Goal: Task Accomplishment & Management: Use online tool/utility

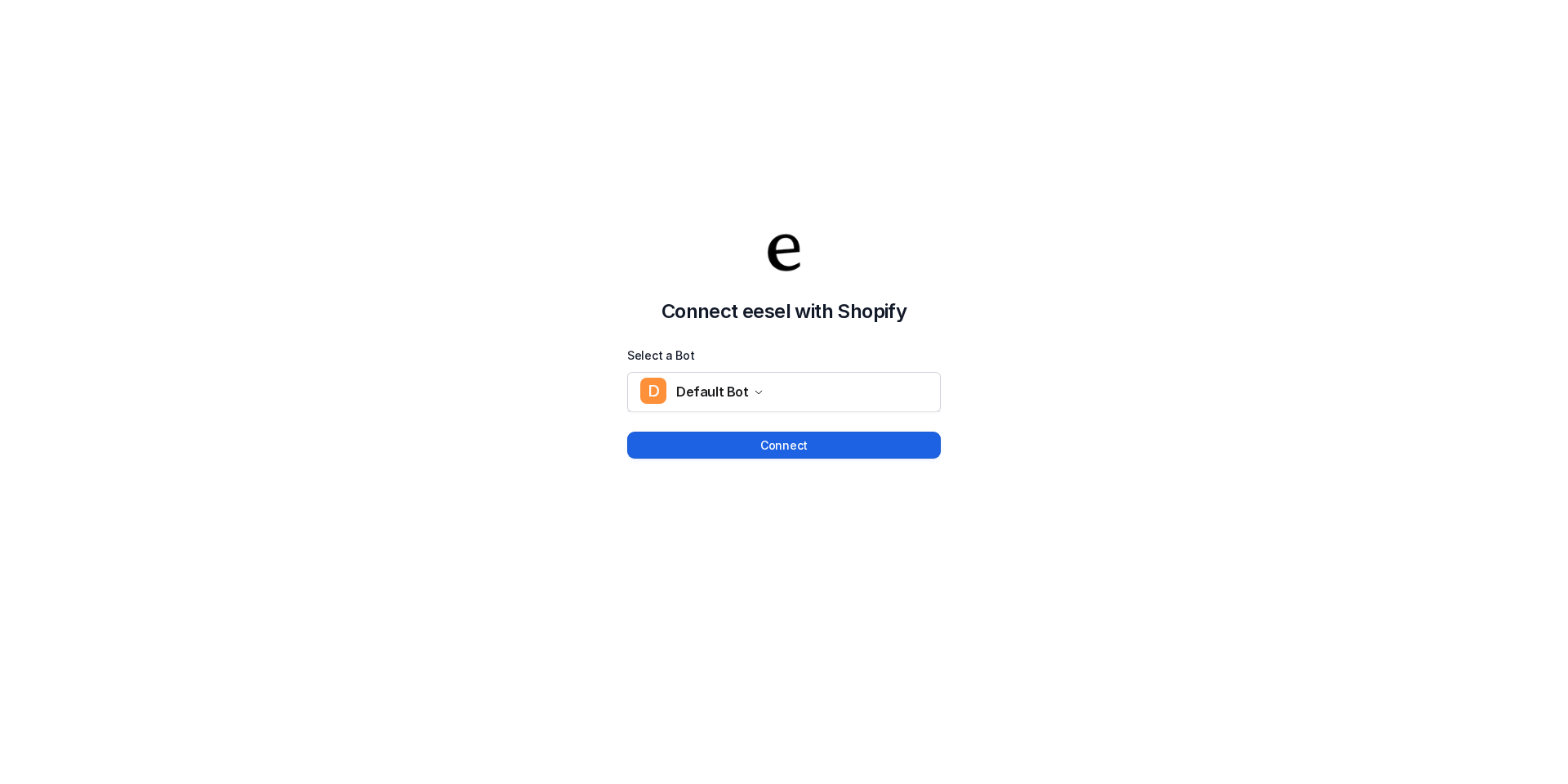
click at [860, 446] on button "Connect" at bounding box center [784, 445] width 313 height 27
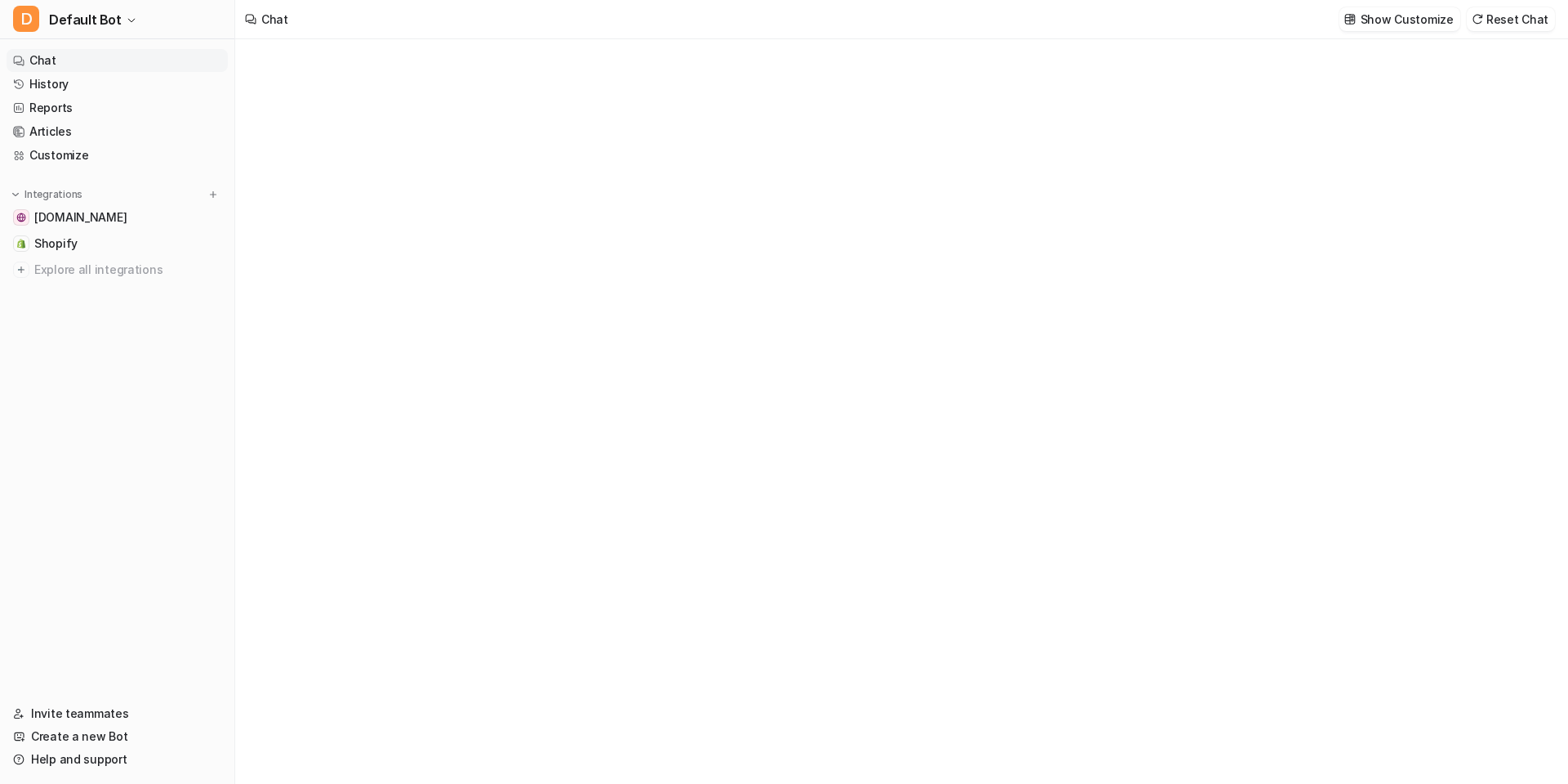
type textarea "**********"
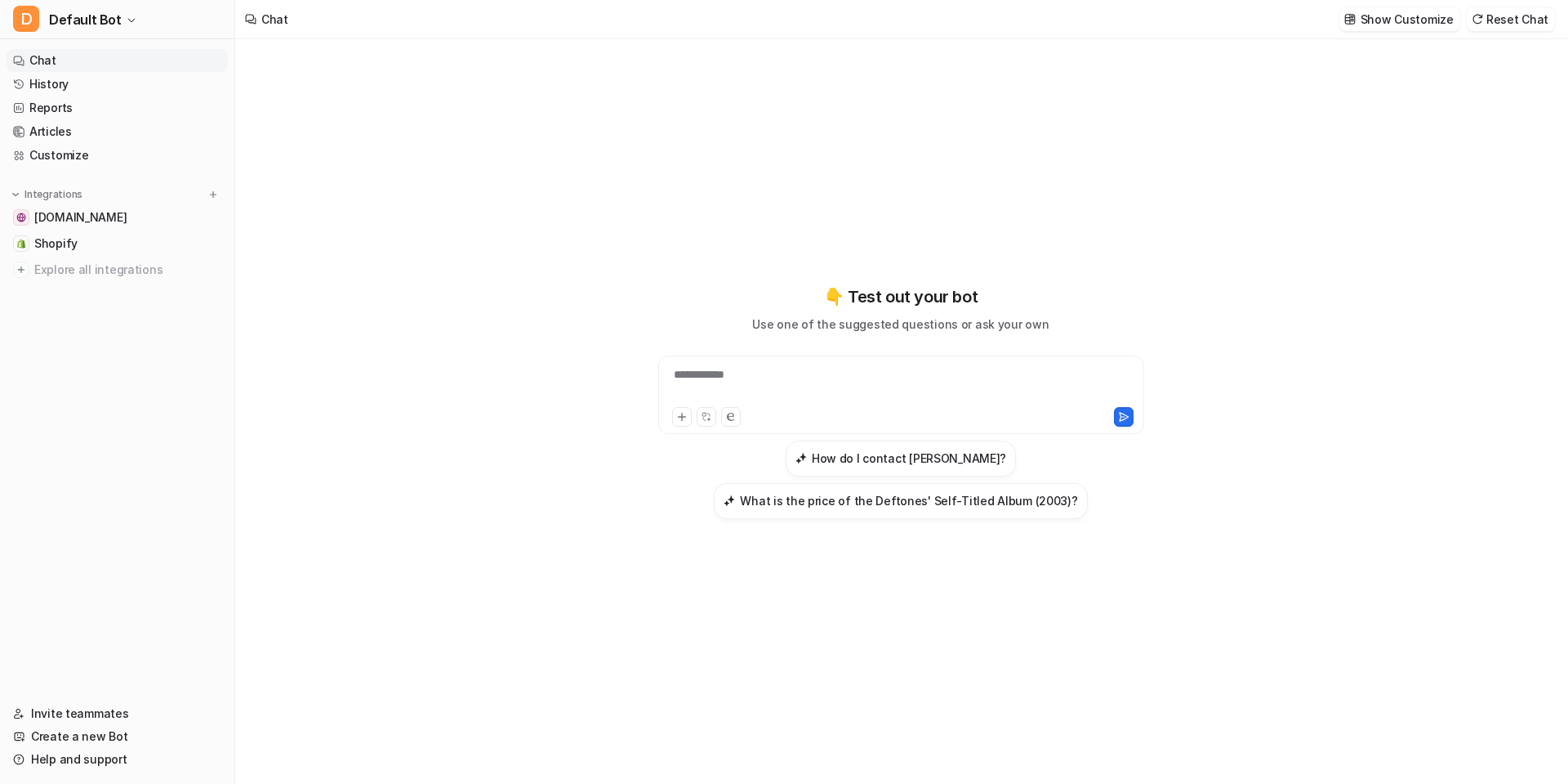
click at [127, 61] on link "Chat" at bounding box center [117, 61] width 221 height 23
click at [99, 227] on link "minerv4.myshopify.com" at bounding box center [117, 218] width 221 height 23
click at [92, 244] on link "Shopify" at bounding box center [117, 243] width 221 height 23
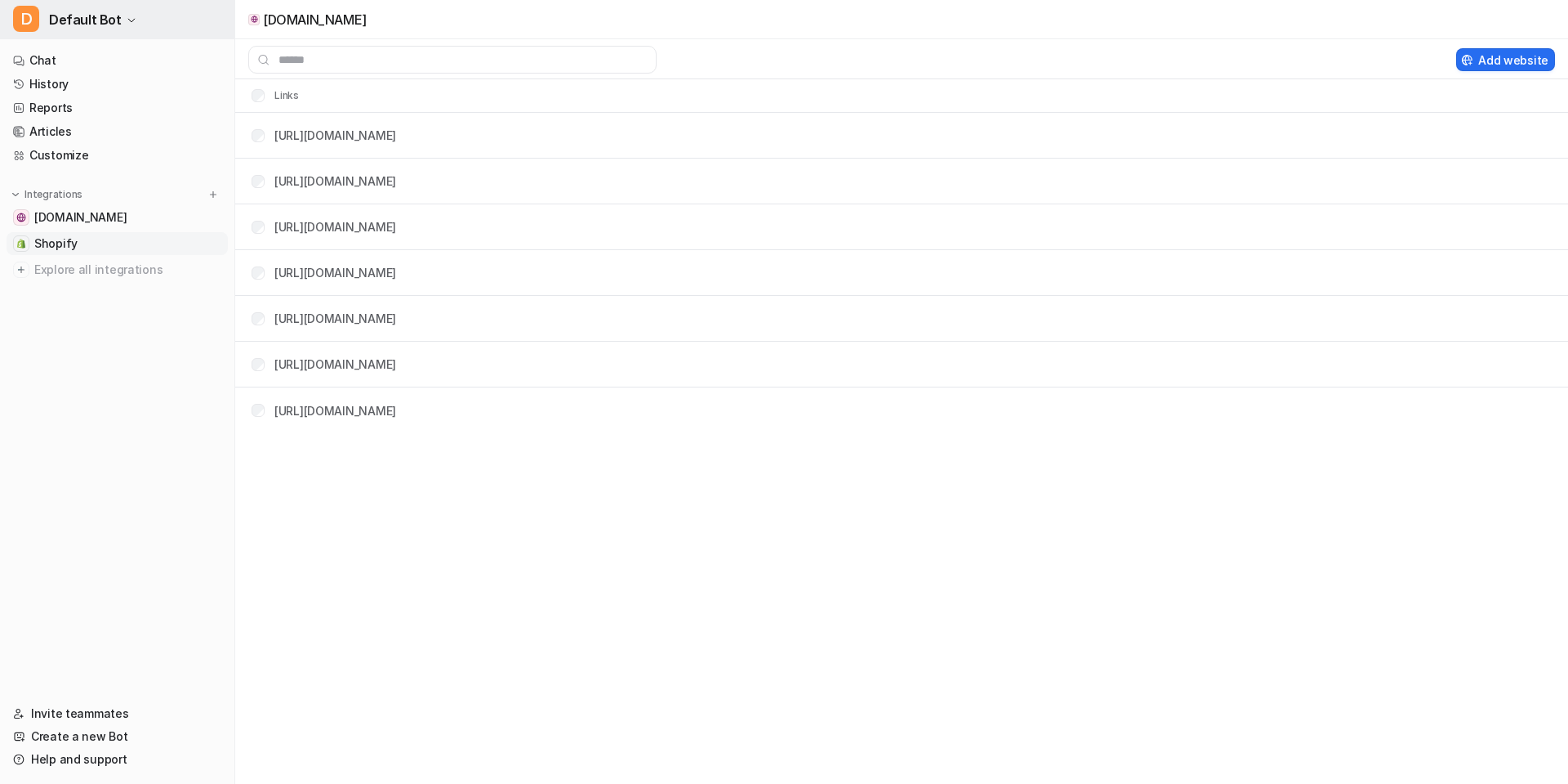
click at [85, 16] on span "Default Bot" at bounding box center [85, 20] width 73 height 23
click at [95, 71] on link "D Default Bot" at bounding box center [130, 63] width 225 height 27
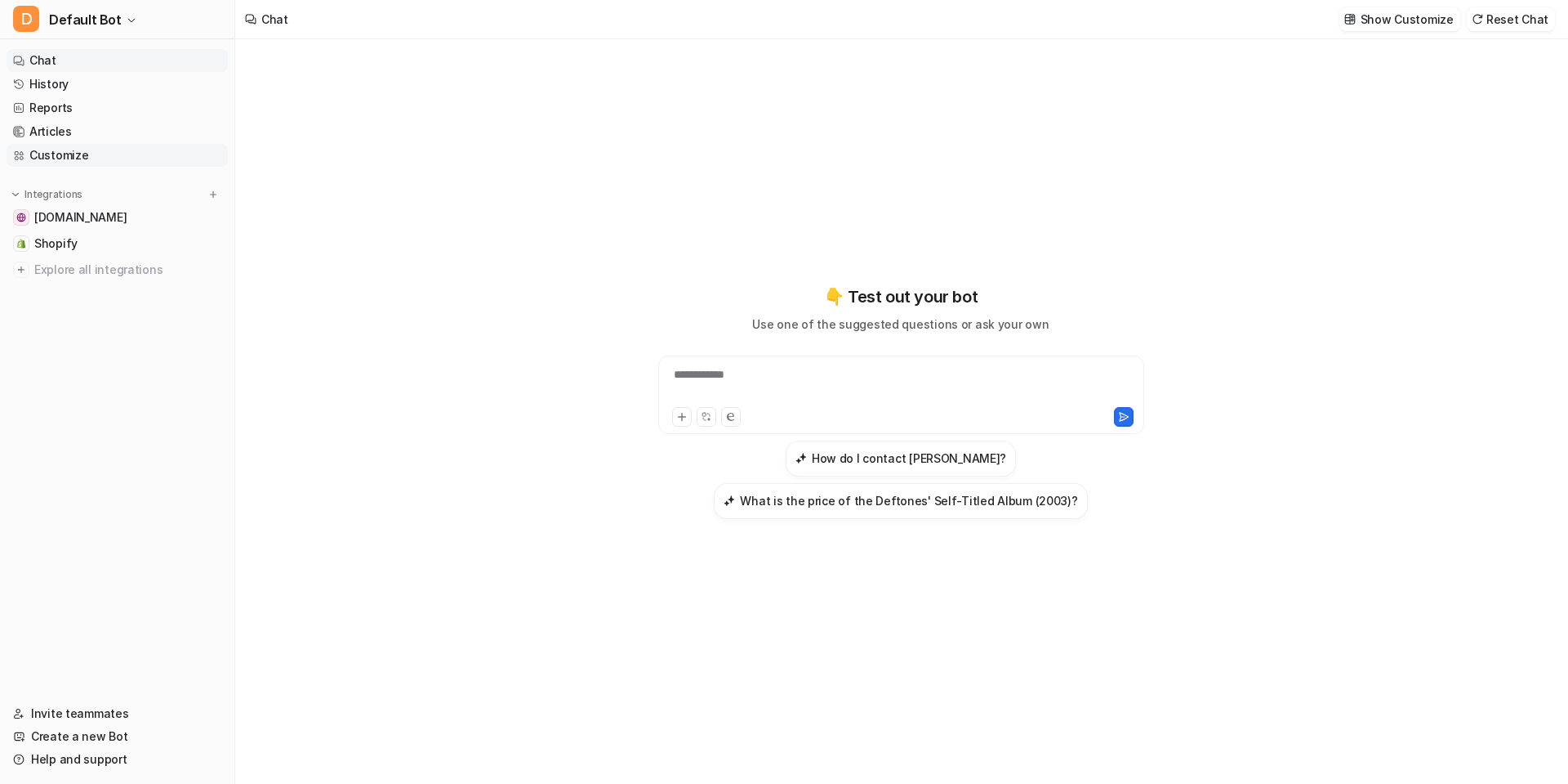
click at [85, 151] on link "Customize" at bounding box center [117, 155] width 221 height 23
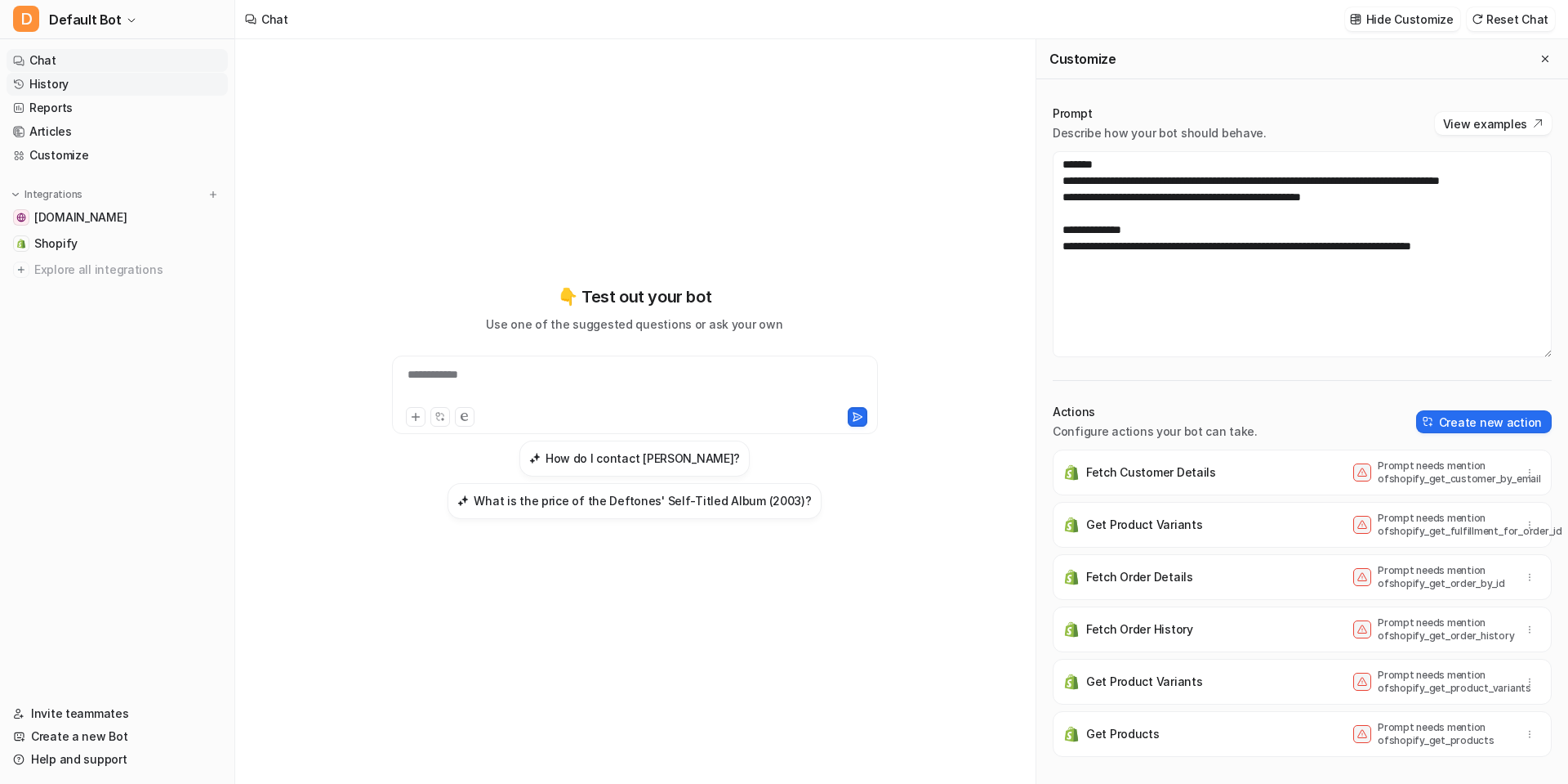
click at [40, 86] on link "History" at bounding box center [117, 85] width 221 height 23
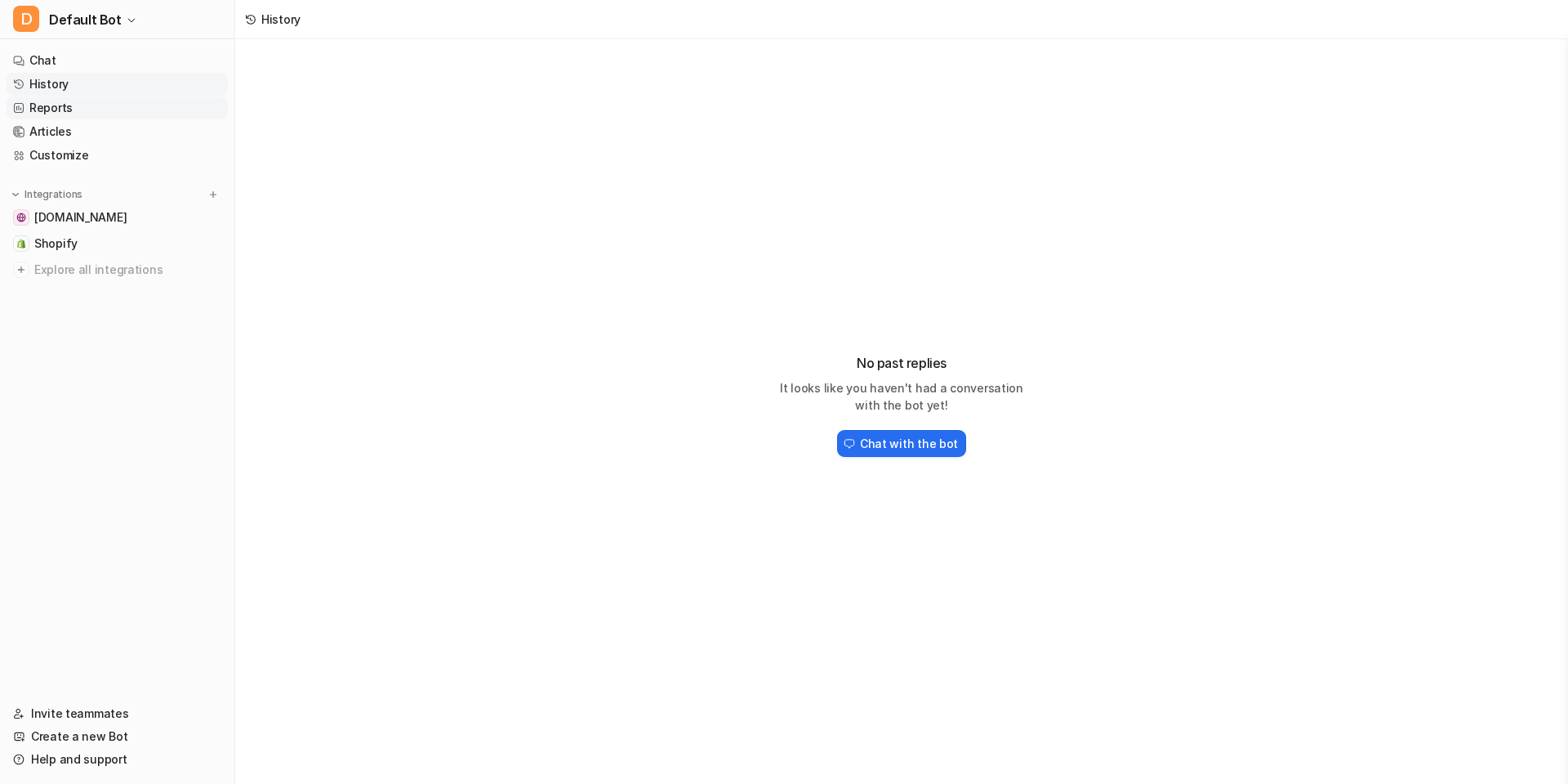
click at [49, 107] on link "Reports" at bounding box center [117, 107] width 221 height 23
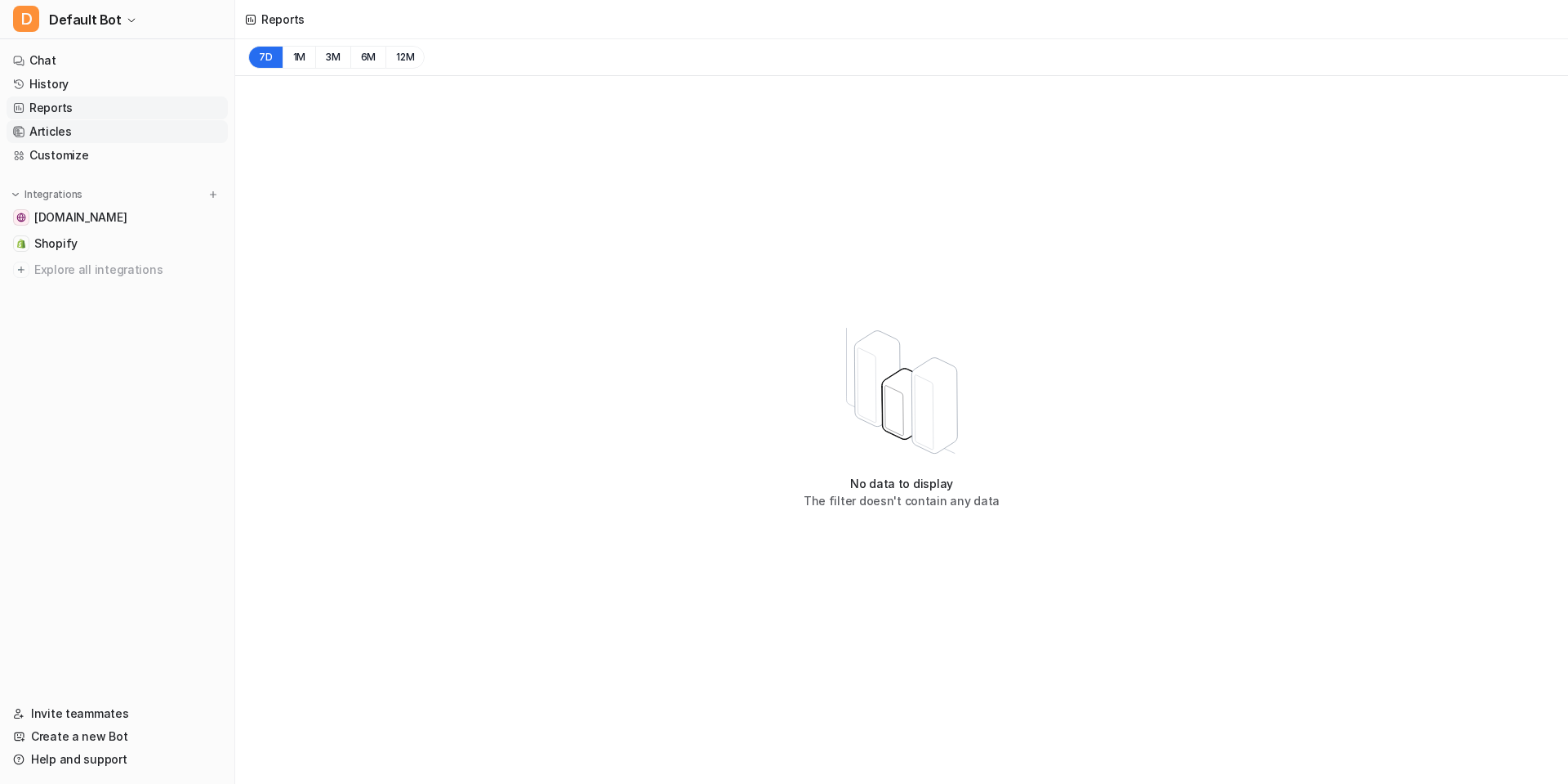
click at [61, 131] on link "Articles" at bounding box center [117, 131] width 221 height 23
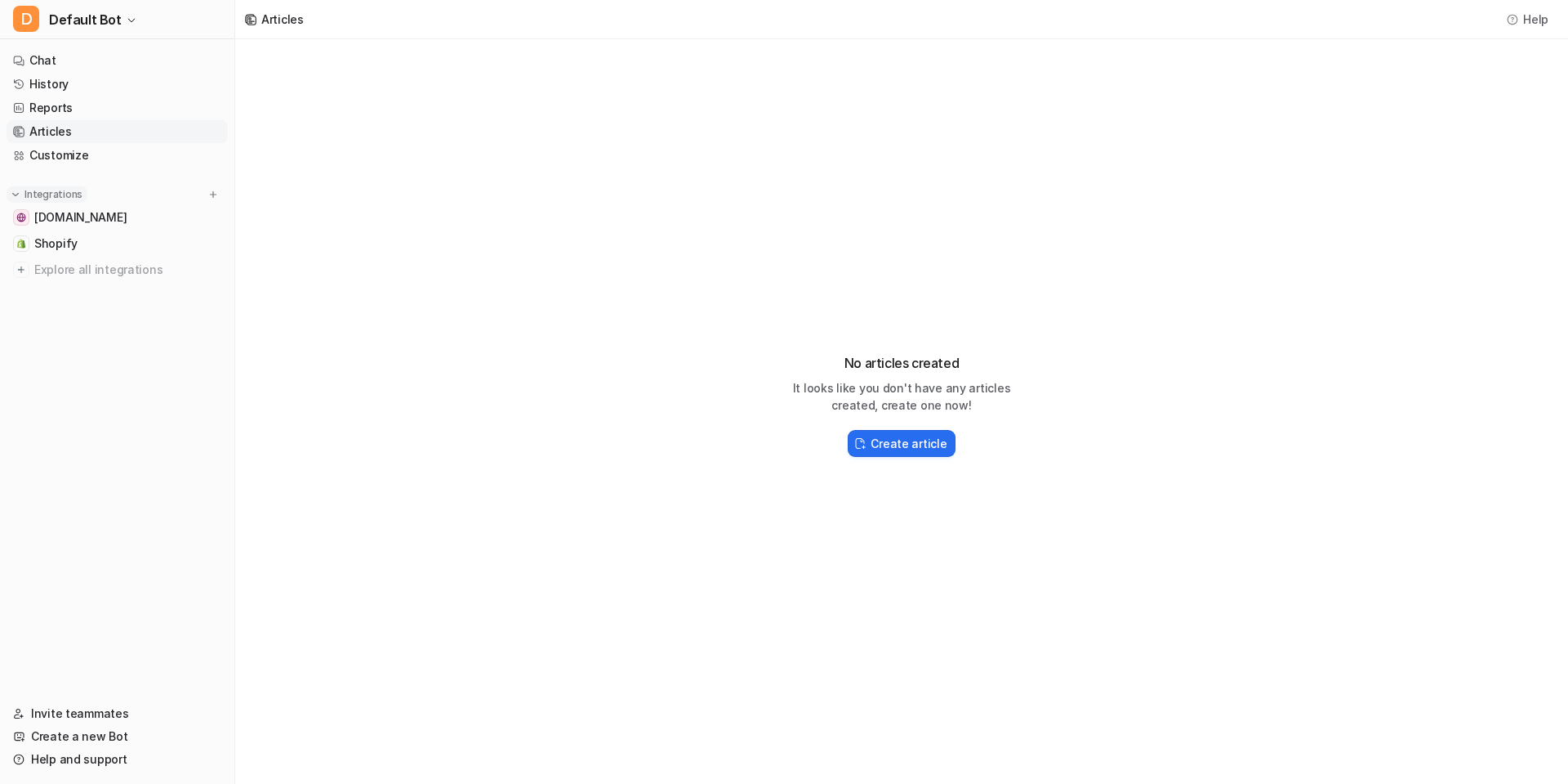
drag, startPoint x: 70, startPoint y: 158, endPoint x: 76, endPoint y: 194, distance: 36.5
click at [70, 158] on link "Customize" at bounding box center [117, 155] width 221 height 23
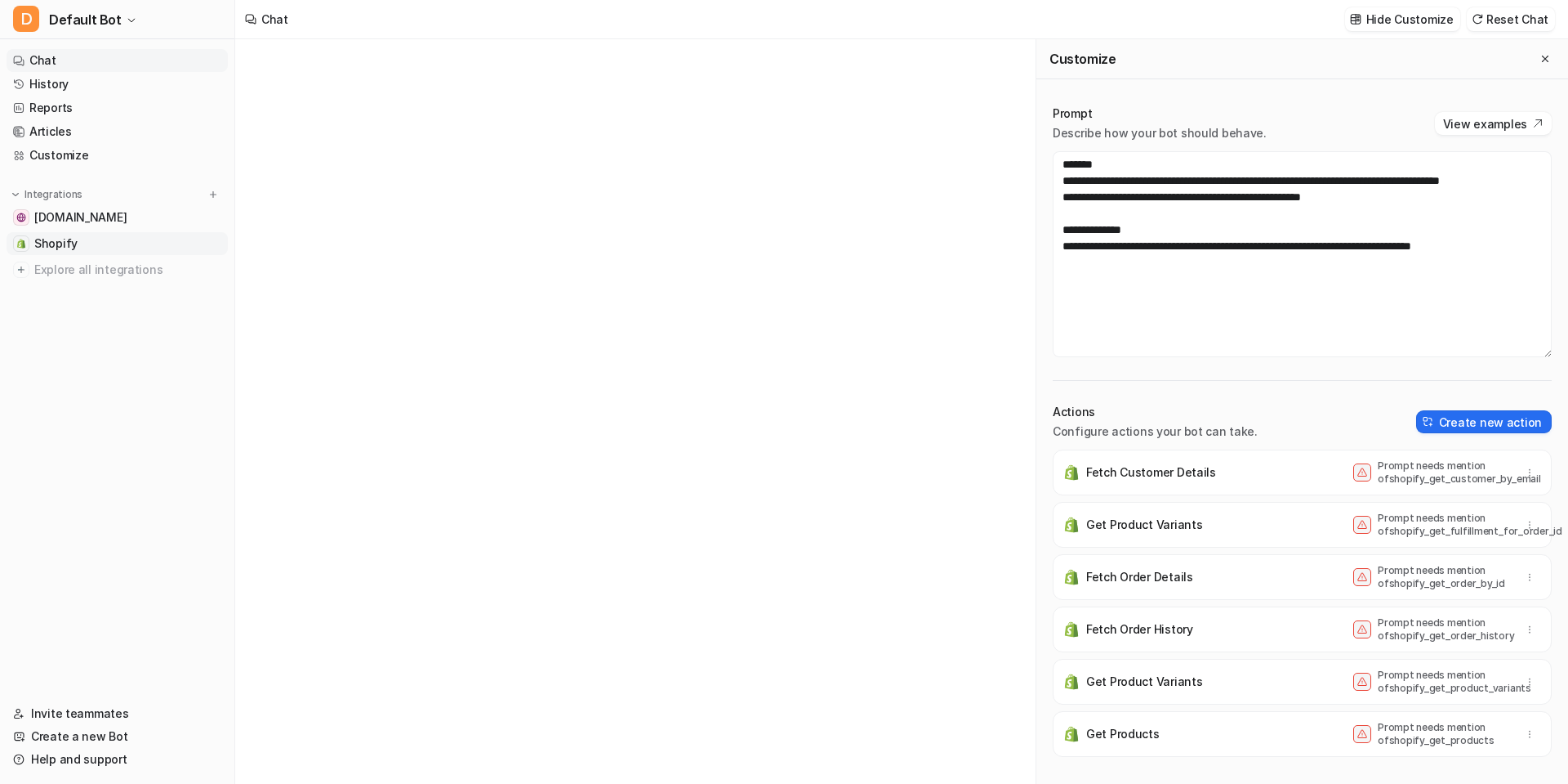
click at [94, 237] on link "Shopify" at bounding box center [117, 243] width 221 height 23
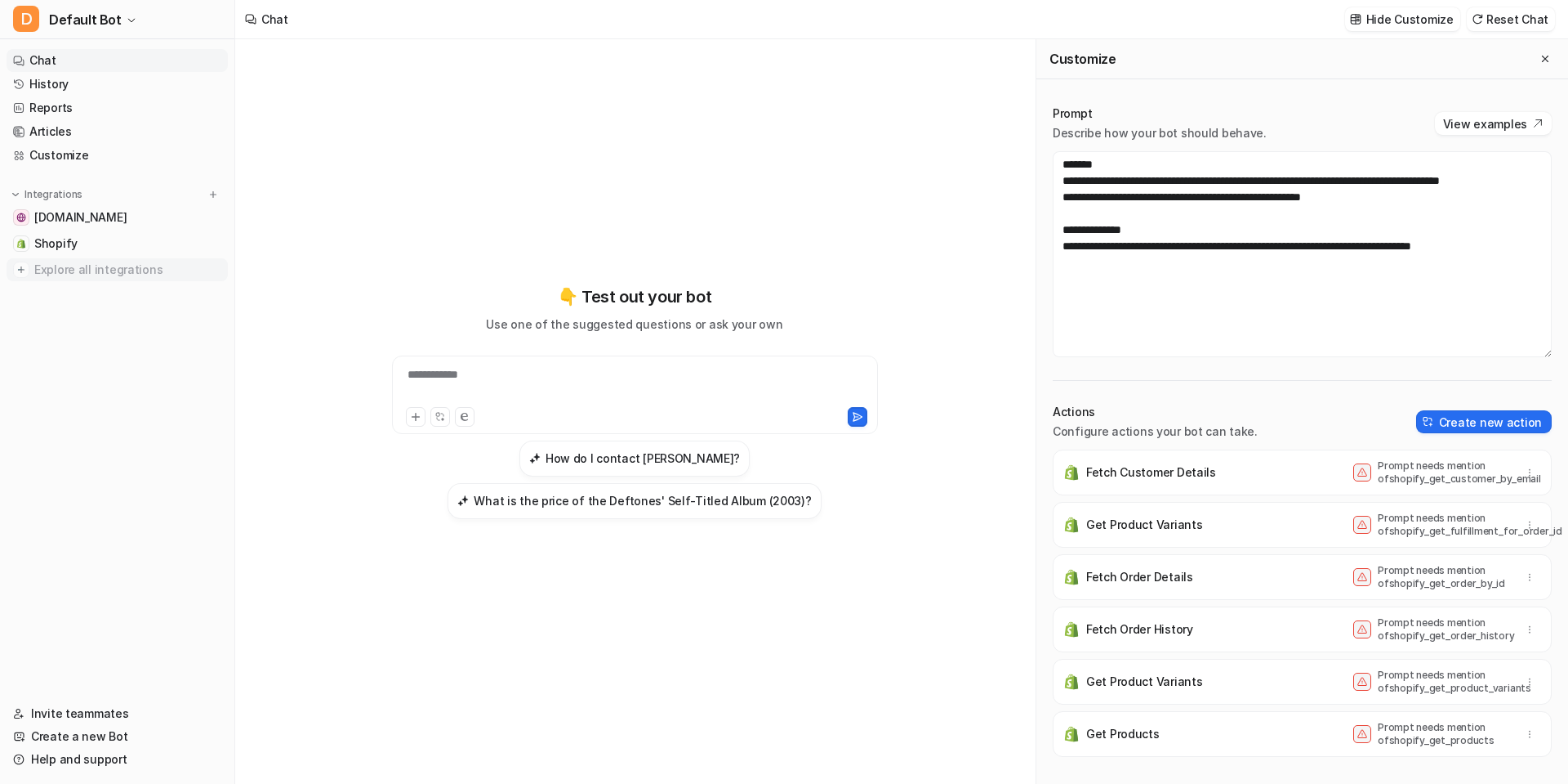
click at [105, 263] on span "Explore all integrations" at bounding box center [127, 270] width 187 height 27
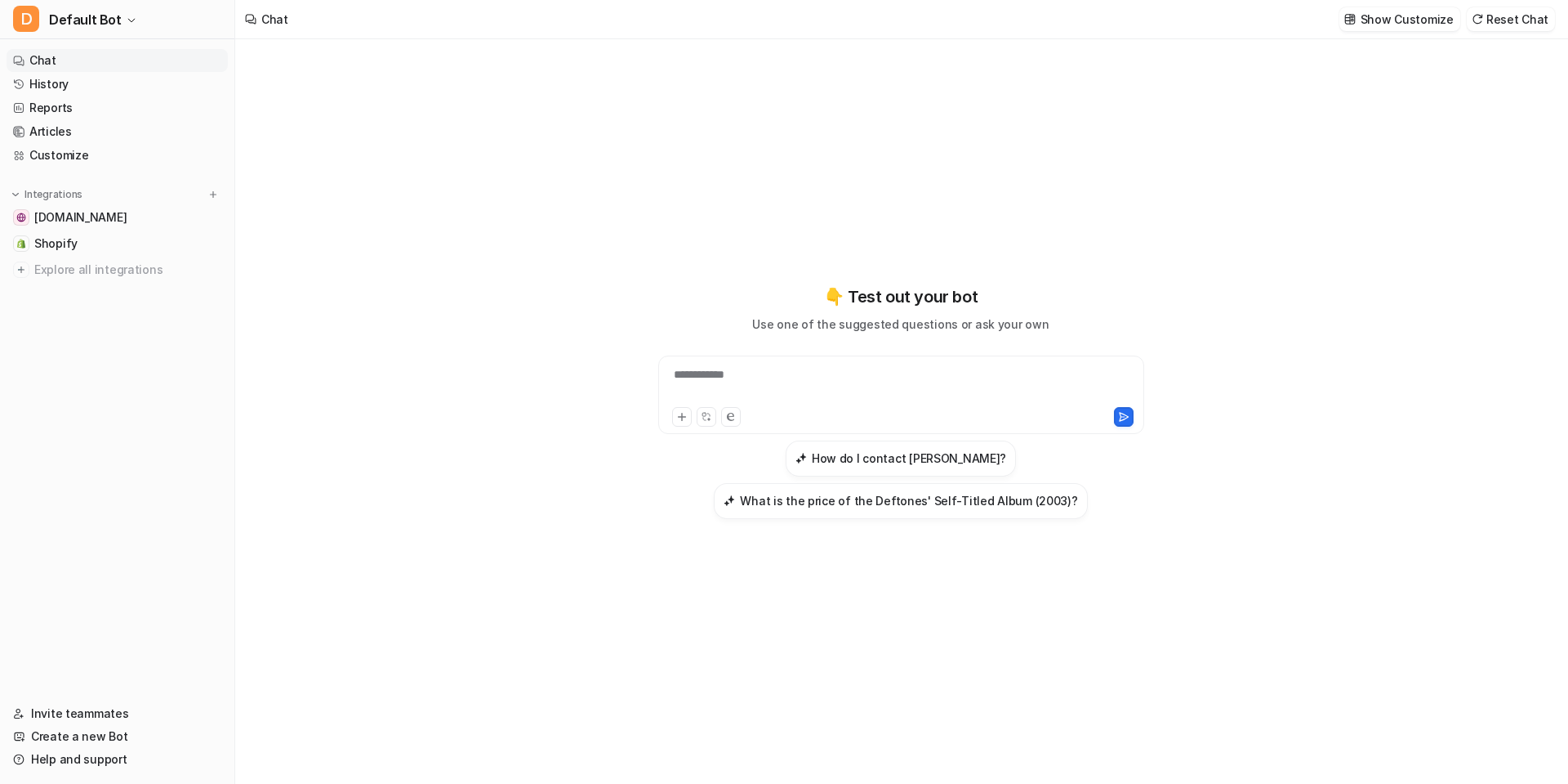
type textarea "**********"
